Goal: Obtain resource: Download file/media

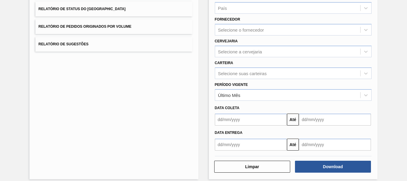
scroll to position [65, 0]
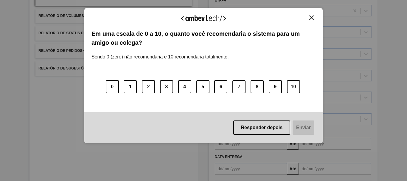
click at [309, 16] on button "Close" at bounding box center [312, 17] width 8 height 5
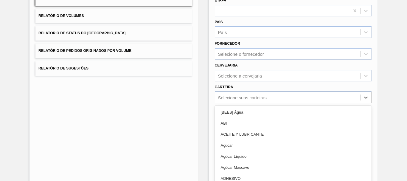
scroll to position [82, 0]
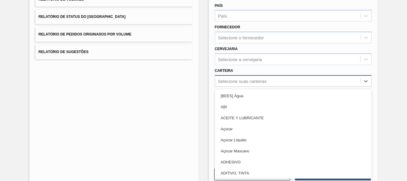
click at [236, 87] on div "option [BEES] Água focused, 1 of 101. 101 results available. Use Up and Down to…" at bounding box center [293, 81] width 157 height 12
type input "lata"
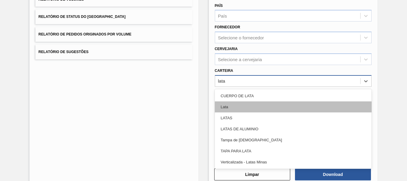
click at [239, 108] on div "Lata" at bounding box center [293, 106] width 157 height 11
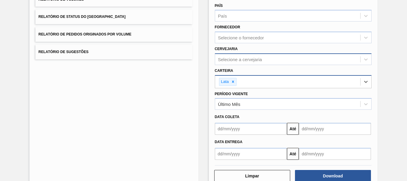
click at [253, 62] on div "Selecione a cervejaria" at bounding box center [287, 59] width 145 height 9
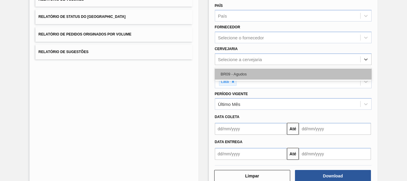
click at [250, 73] on div "BR09 - Agudos" at bounding box center [293, 74] width 157 height 11
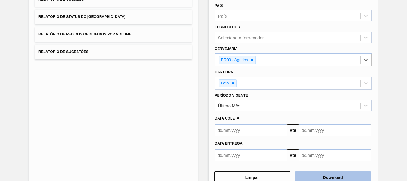
click at [310, 175] on button "Download" at bounding box center [333, 177] width 76 height 12
click at [258, 134] on input "text" at bounding box center [251, 130] width 72 height 12
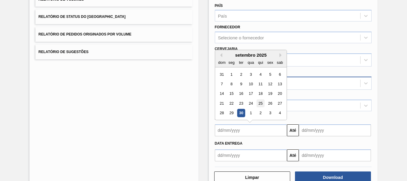
click at [258, 102] on div "25" at bounding box center [260, 103] width 8 height 8
type input "[DATE]"
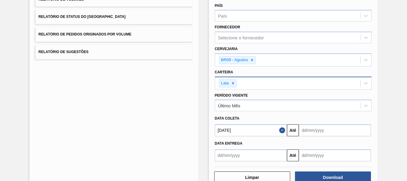
click at [282, 130] on button "Close" at bounding box center [283, 130] width 8 height 12
click at [265, 132] on input "text" at bounding box center [251, 130] width 72 height 12
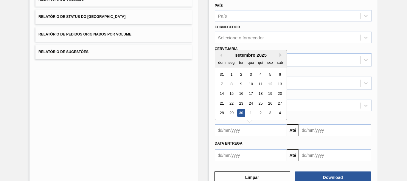
click at [220, 52] on div "setembro 2025 dom seg ter qua qui sex sab" at bounding box center [251, 58] width 72 height 17
click at [221, 57] on div "setembro 2025" at bounding box center [251, 54] width 72 height 5
click at [221, 56] on button "Previous Month" at bounding box center [220, 55] width 4 height 4
click at [233, 111] on div "25" at bounding box center [232, 113] width 8 height 8
type input "[DATE]"
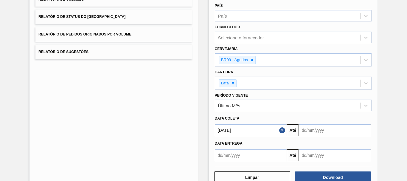
click at [301, 134] on input "text" at bounding box center [335, 130] width 72 height 12
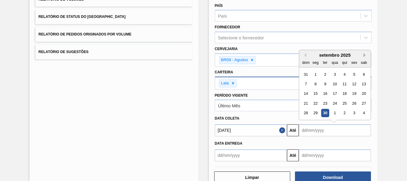
click at [365, 55] on button "Next Month" at bounding box center [366, 55] width 4 height 4
click at [363, 112] on div "1" at bounding box center [364, 113] width 8 height 8
type input "[DATE]"
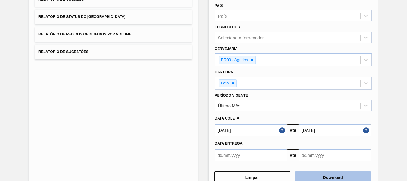
click at [331, 178] on button "Download" at bounding box center [333, 177] width 76 height 12
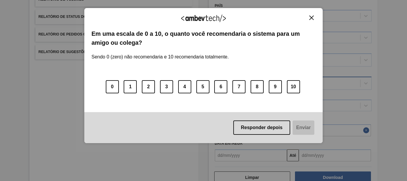
click at [311, 17] on img "Close" at bounding box center [312, 18] width 4 height 4
click at [311, 20] on img "Close" at bounding box center [312, 18] width 4 height 4
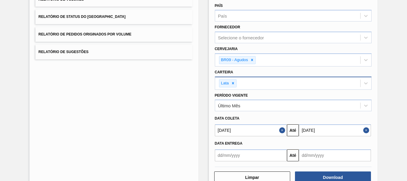
scroll to position [0, 0]
